Goal: Task Accomplishment & Management: Complete application form

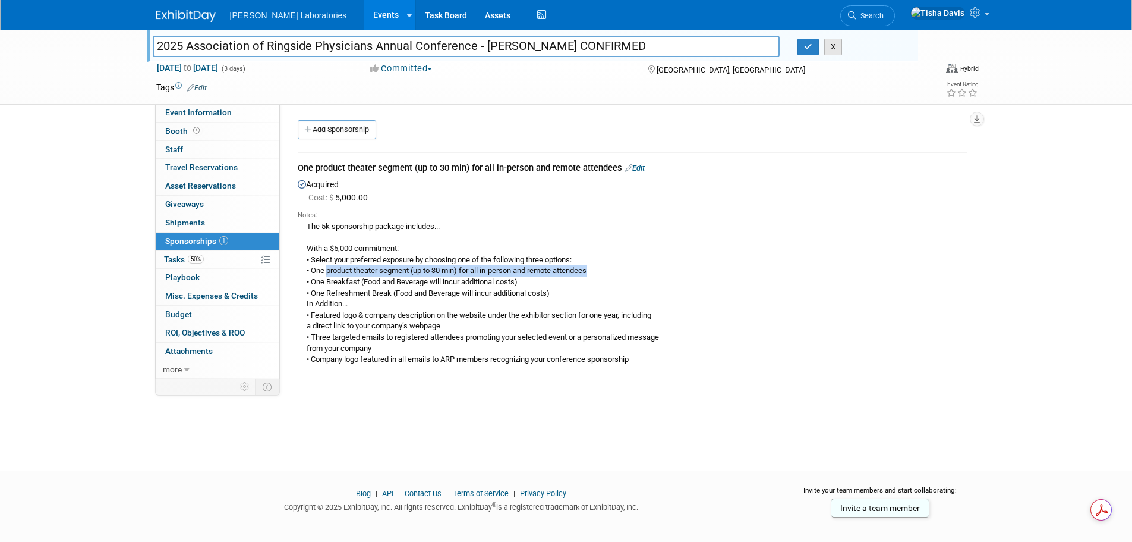
click at [838, 48] on button "X" at bounding box center [833, 47] width 18 height 17
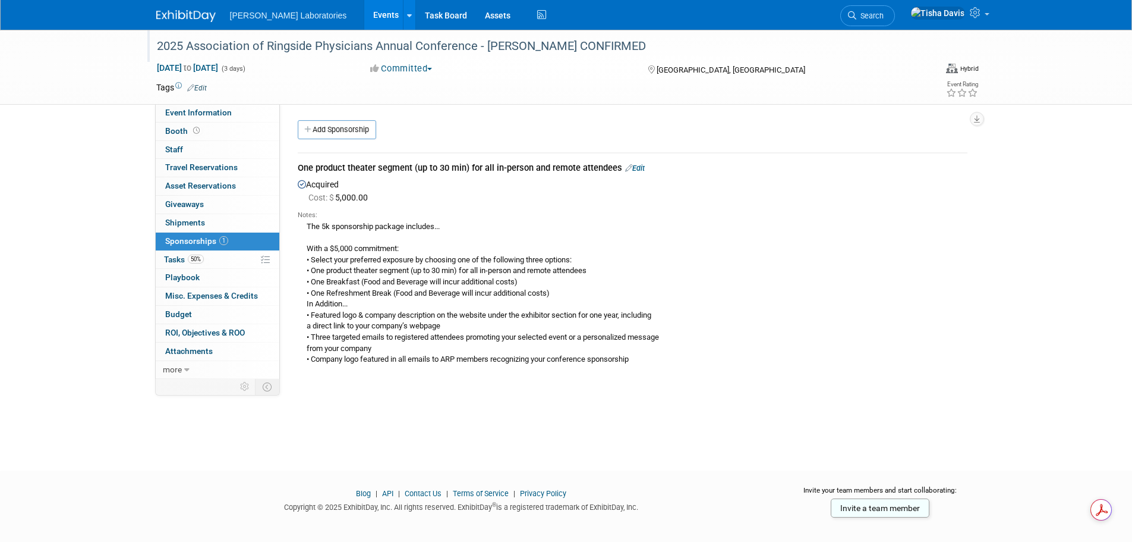
click at [364, 10] on link "Events" at bounding box center [385, 15] width 43 height 30
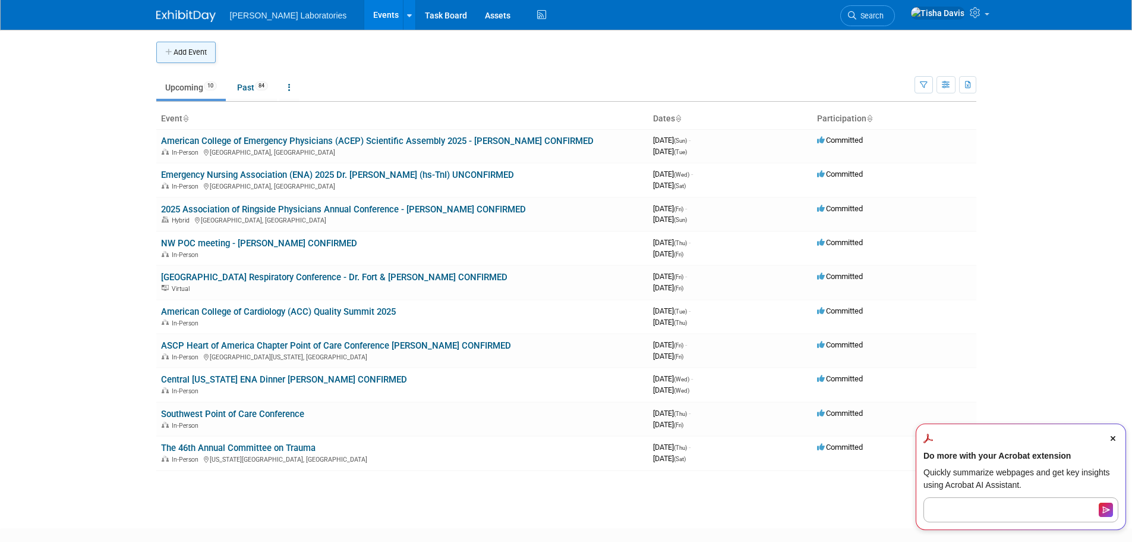
click at [188, 52] on button "Add Event" at bounding box center [185, 52] width 59 height 21
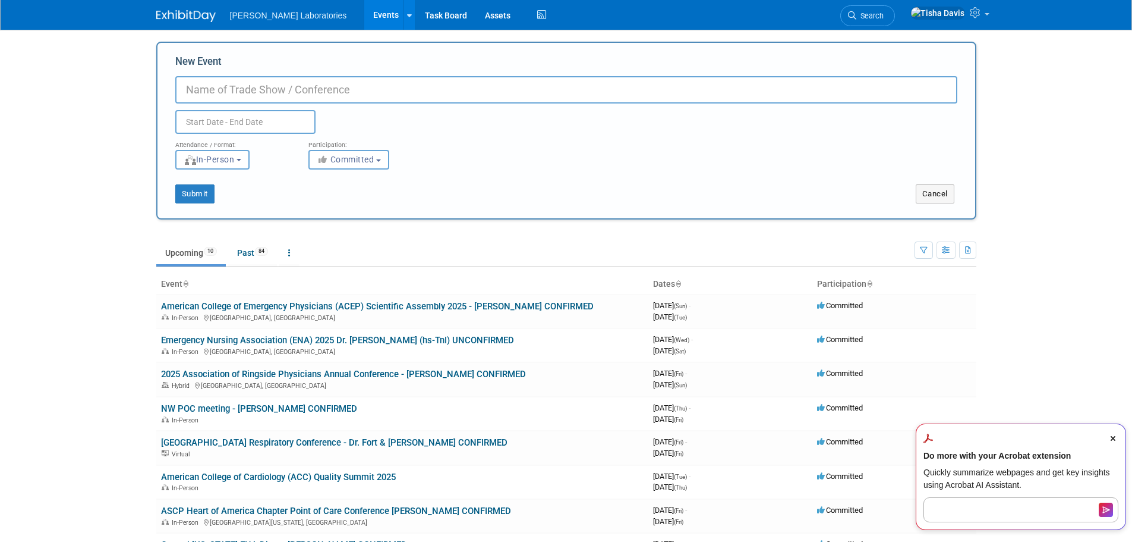
paste input "Emergency Nursing 2026"
type input "Emergency Nursing 2026"
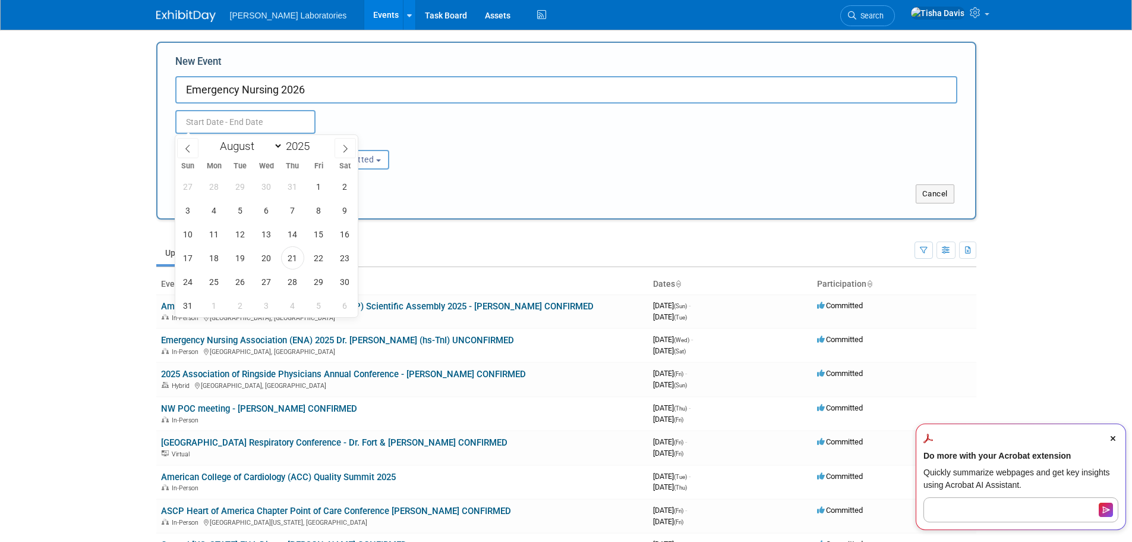
click at [225, 116] on input "text" at bounding box center [245, 122] width 140 height 24
click at [343, 145] on icon at bounding box center [345, 148] width 8 height 8
click at [188, 146] on icon at bounding box center [188, 148] width 8 height 8
select select "8"
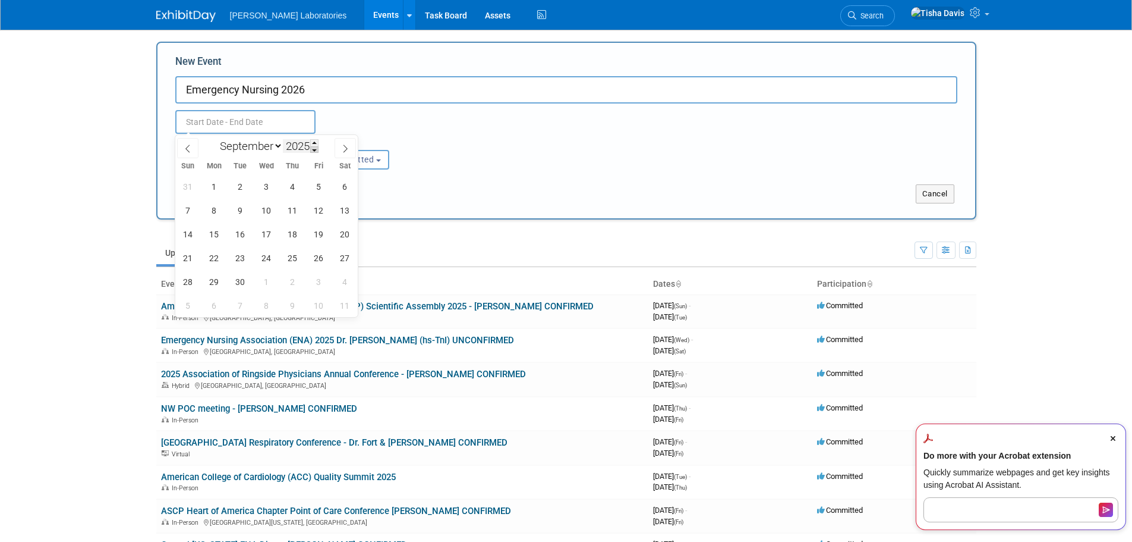
click at [315, 150] on span at bounding box center [314, 149] width 8 height 7
click at [316, 141] on span at bounding box center [314, 142] width 8 height 7
type input "2026"
click at [218, 284] on span "28" at bounding box center [214, 281] width 23 height 23
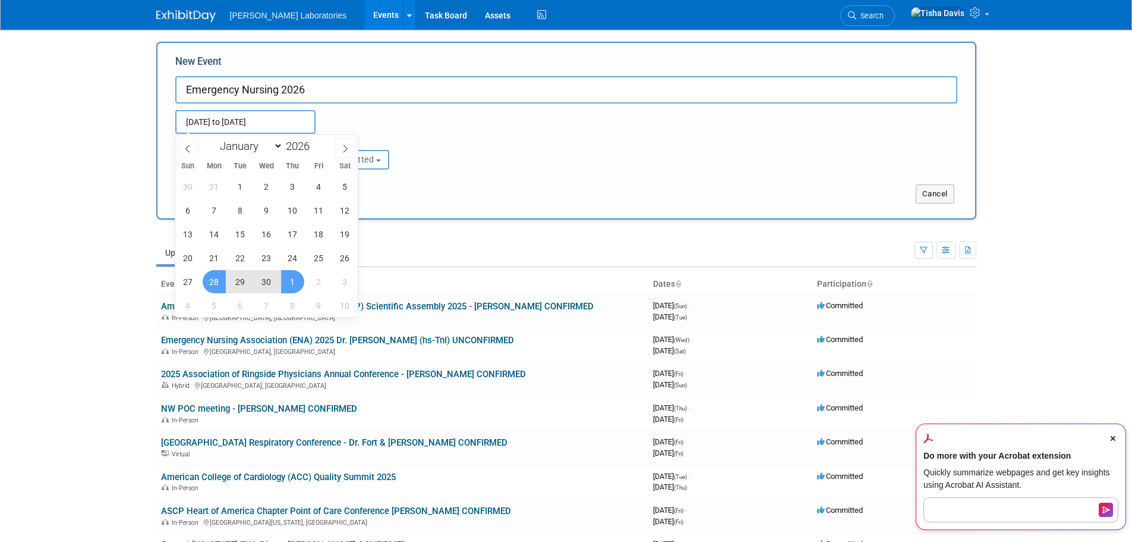
click at [287, 281] on span "1" at bounding box center [292, 281] width 23 height 23
type input "[DATE] to [DATE]"
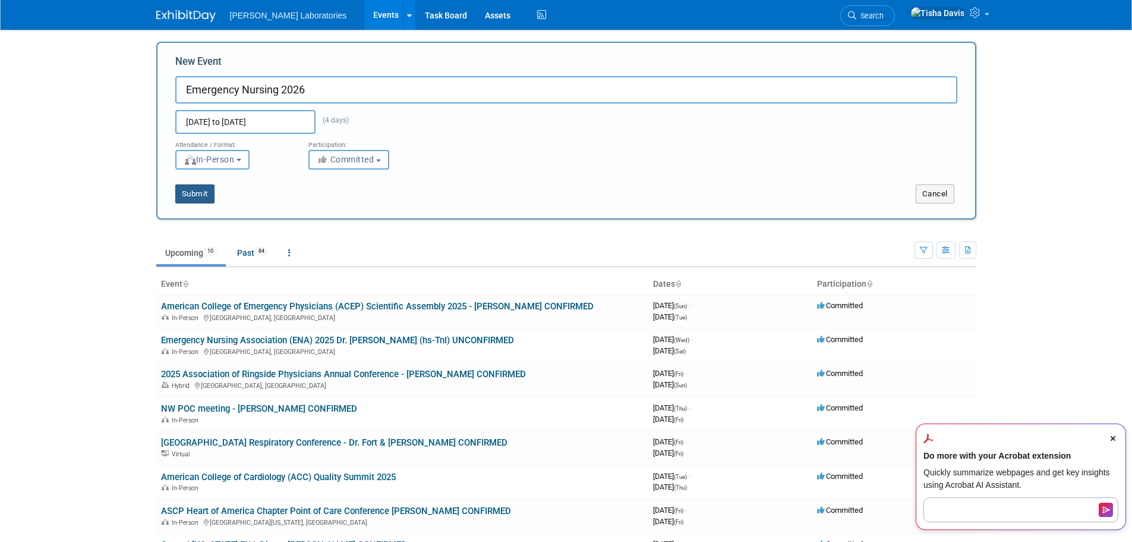
click at [193, 193] on button "Submit" at bounding box center [194, 193] width 39 height 19
type input "Emergency Nursing 2026"
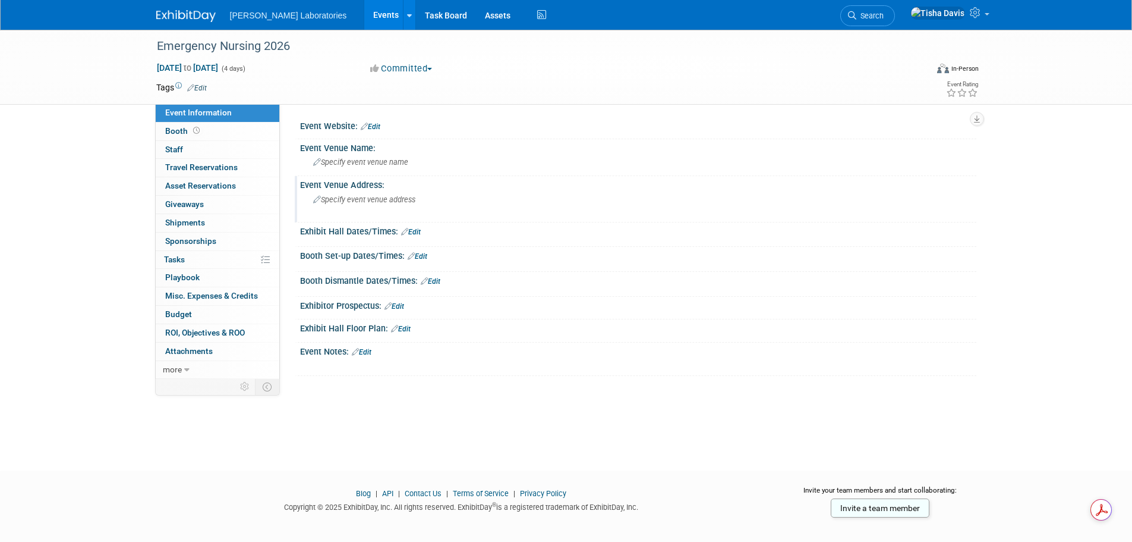
click at [343, 201] on span "Specify event venue address" at bounding box center [364, 199] width 102 height 9
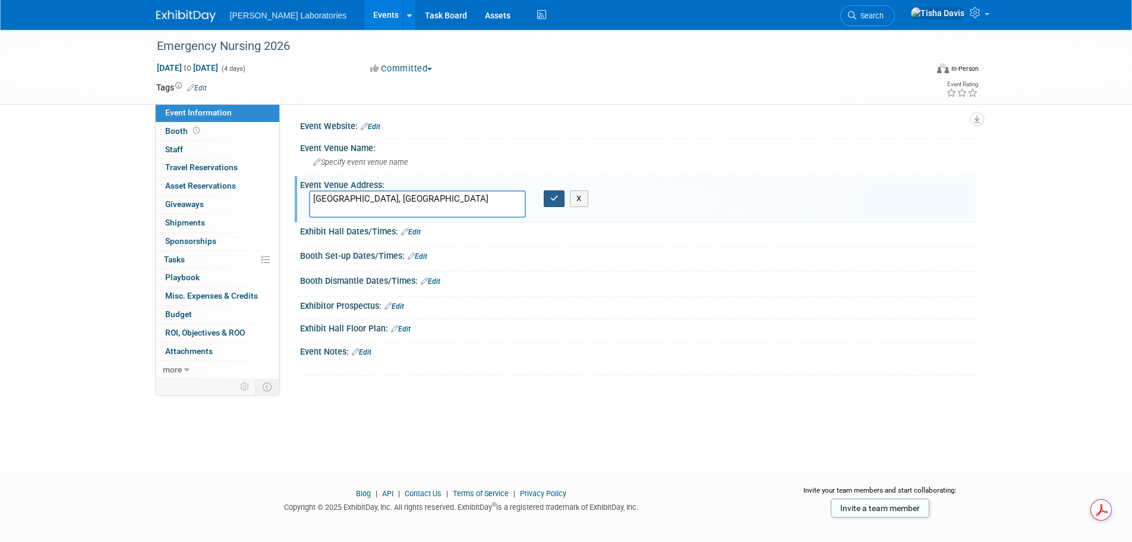
type textarea "[GEOGRAPHIC_DATA], [GEOGRAPHIC_DATA]"
click at [550, 197] on icon "button" at bounding box center [554, 198] width 8 height 8
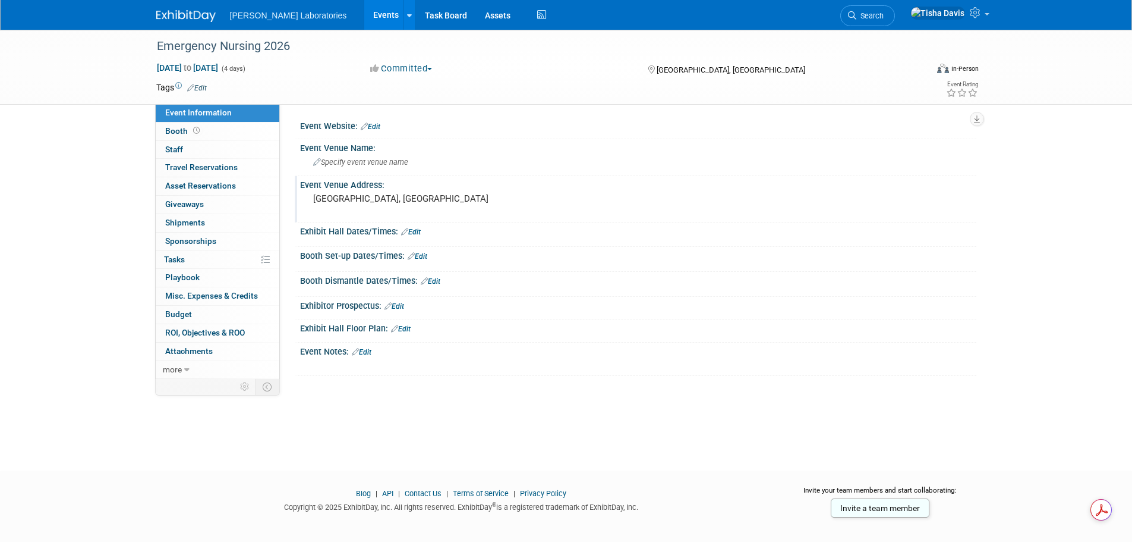
click at [364, 13] on link "Events" at bounding box center [385, 15] width 43 height 30
